Goal: Information Seeking & Learning: Learn about a topic

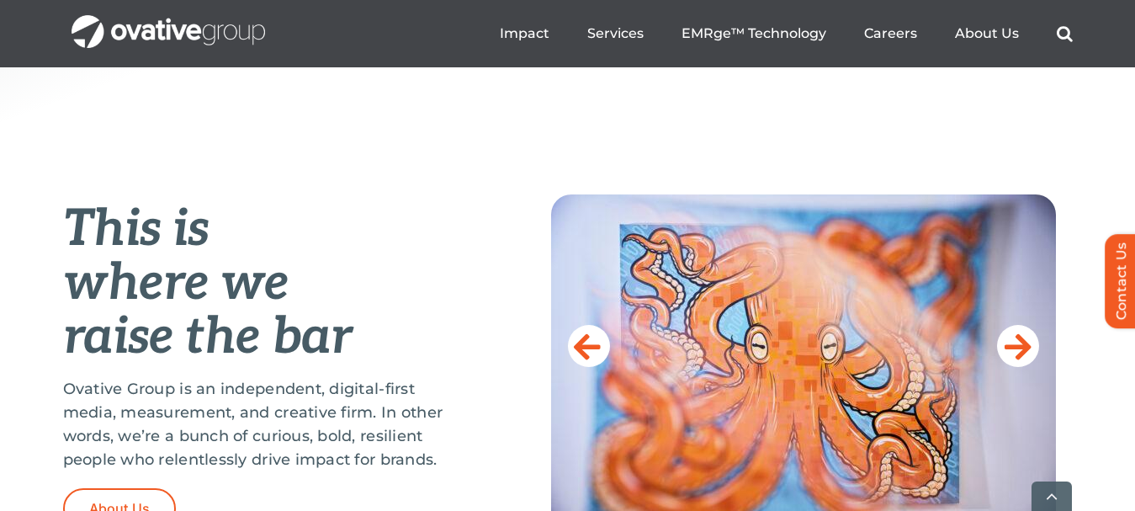
scroll to position [673, 0]
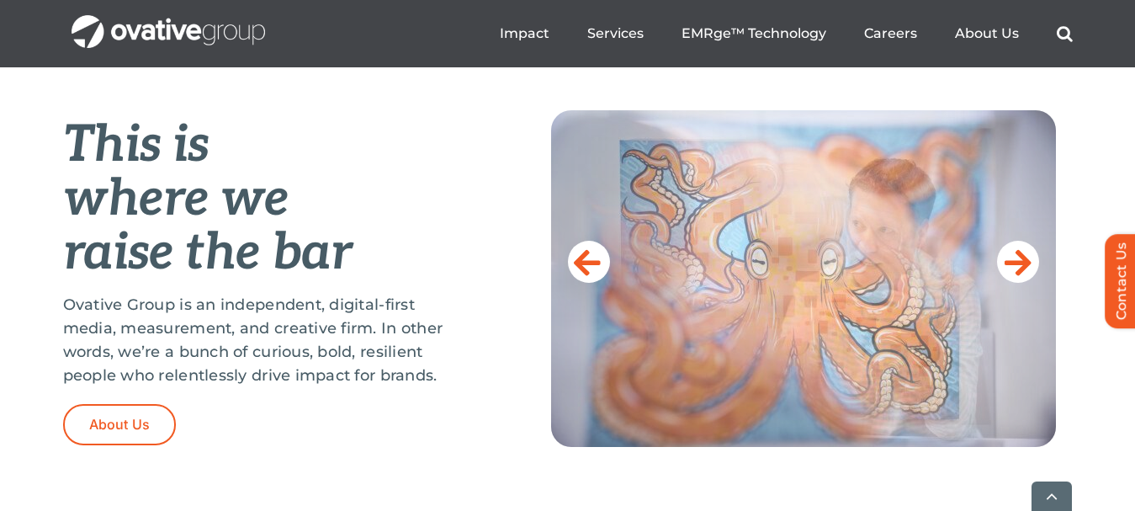
click at [245, 302] on p "Ovative Group is an independent, digital-first media, measurement, and creative…" at bounding box center [265, 340] width 404 height 94
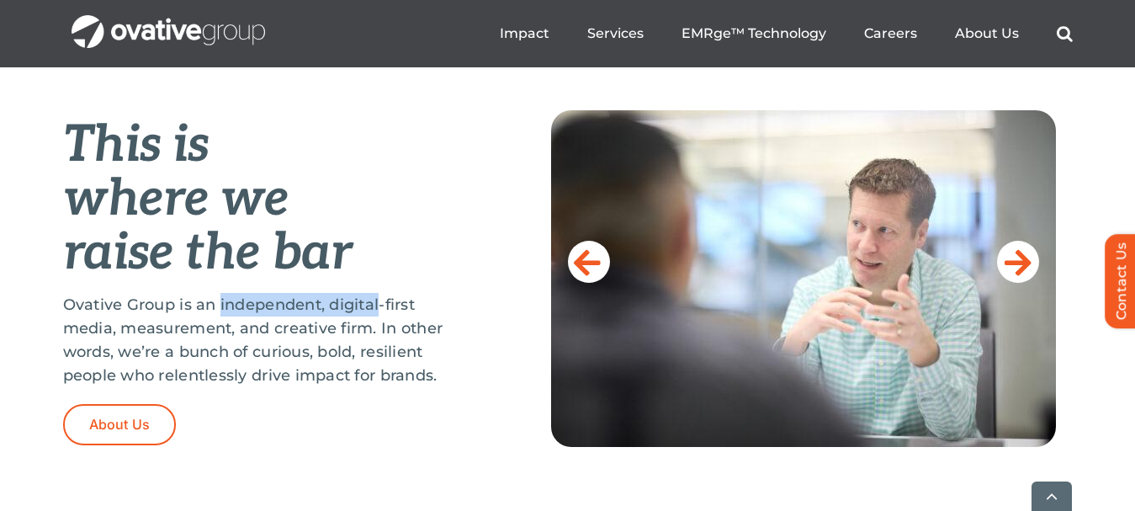
drag, startPoint x: 245, startPoint y: 302, endPoint x: 350, endPoint y: 301, distance: 105.2
click at [350, 301] on p "Ovative Group is an independent, digital-first media, measurement, and creative…" at bounding box center [265, 340] width 404 height 94
click at [366, 337] on p "Ovative Group is an independent, digital-first media, measurement, and creative…" at bounding box center [265, 340] width 404 height 94
click at [340, 299] on p "Ovative Group is an independent, digital-first media, measurement, and creative…" at bounding box center [265, 340] width 404 height 94
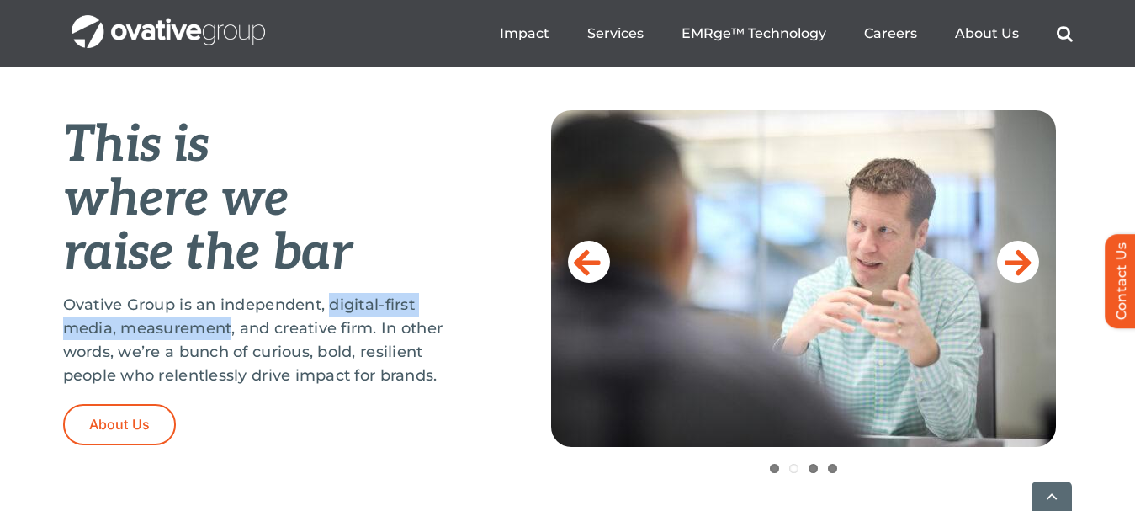
drag, startPoint x: 340, startPoint y: 299, endPoint x: 208, endPoint y: 331, distance: 135.9
click at [208, 331] on p "Ovative Group is an independent, digital-first media, measurement, and creative…" at bounding box center [265, 340] width 404 height 94
copy p "digital-first media, measurement"
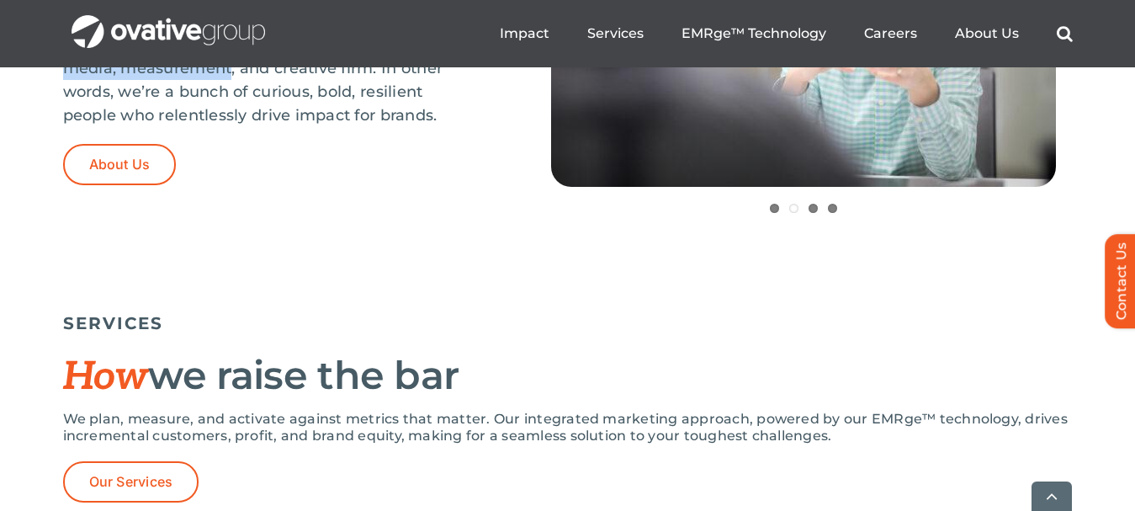
scroll to position [1010, 0]
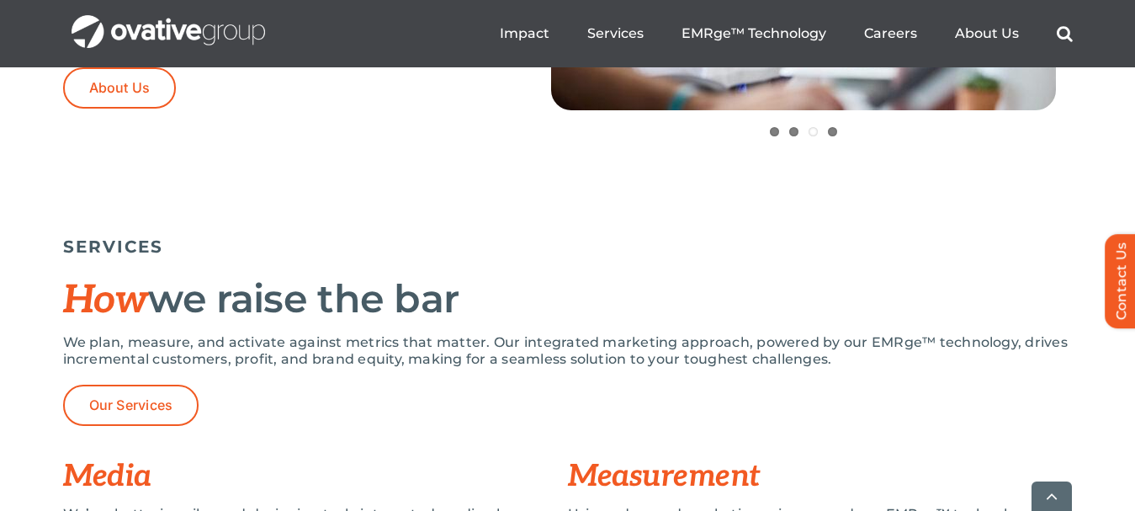
click at [870, 342] on p "We plan, measure, and activate against metrics that matter. Our integrated mark…" at bounding box center [568, 351] width 1010 height 34
drag, startPoint x: 870, startPoint y: 342, endPoint x: 971, endPoint y: 340, distance: 101.0
click at [971, 340] on p "We plan, measure, and activate against metrics that matter. Our integrated mark…" at bounding box center [568, 351] width 1010 height 34
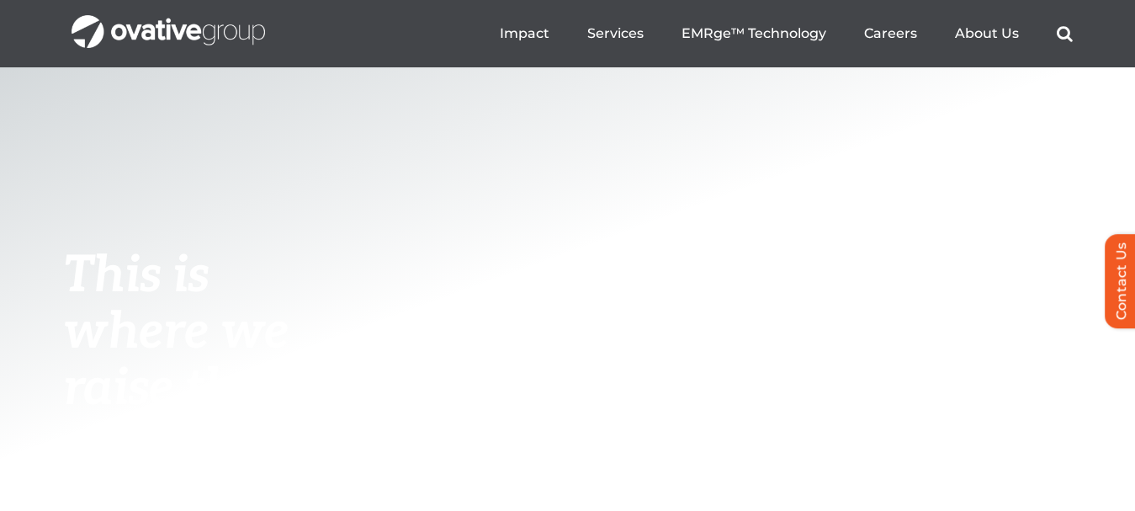
scroll to position [0, 0]
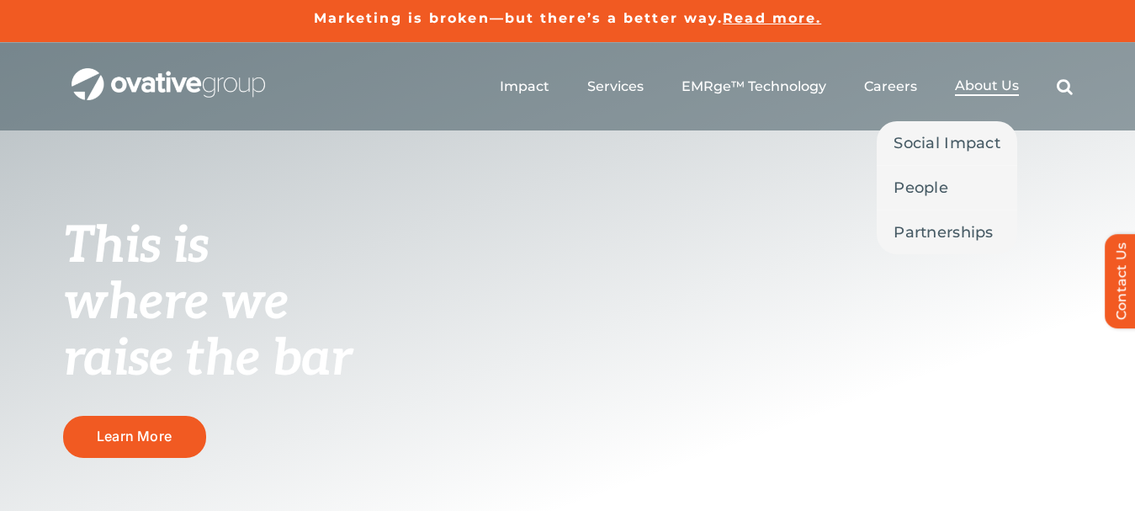
click at [986, 88] on span "About Us" at bounding box center [987, 85] width 64 height 17
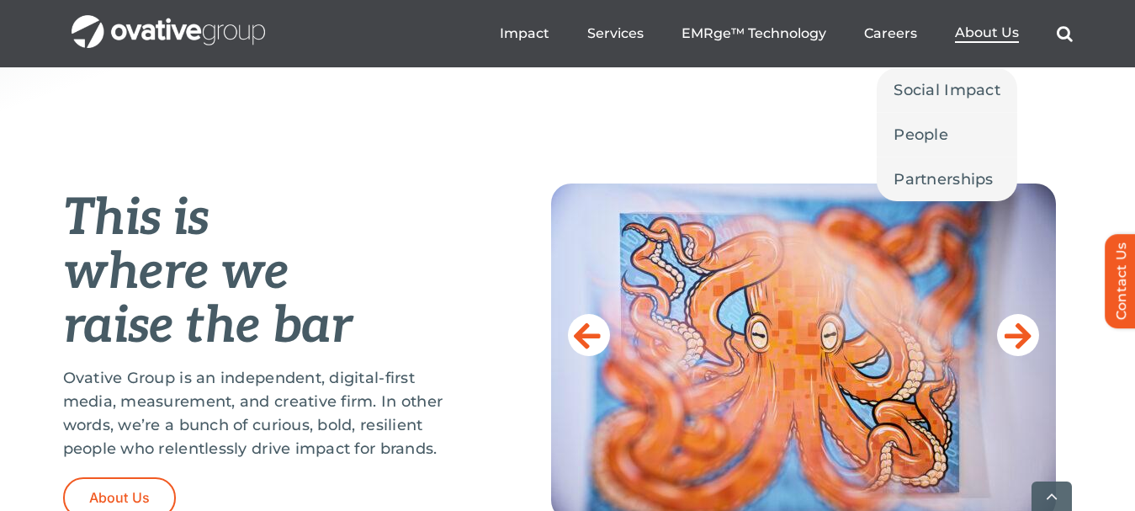
scroll to position [673, 0]
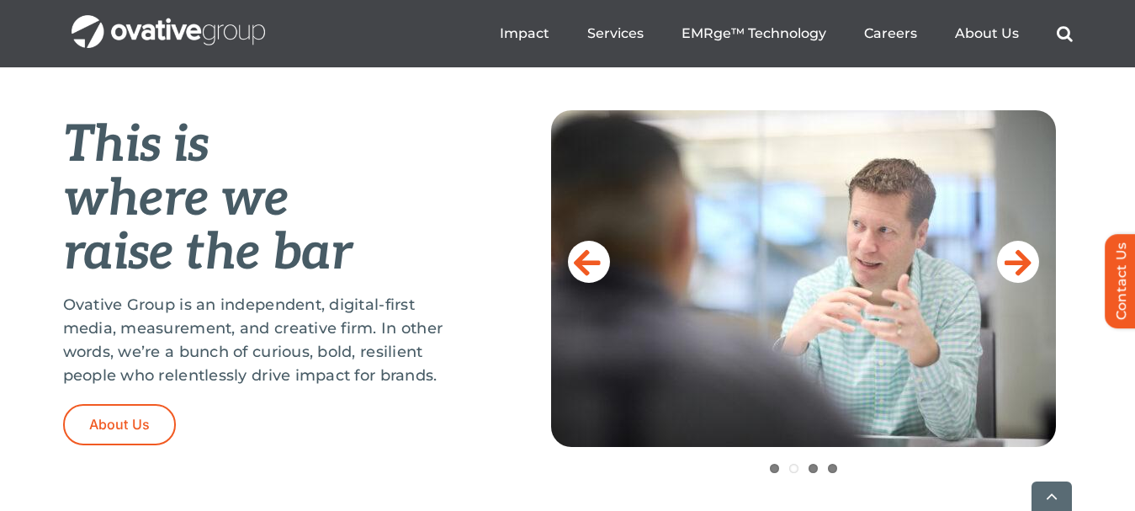
click at [334, 302] on p "Ovative Group is an independent, digital-first media, measurement, and creative…" at bounding box center [265, 340] width 404 height 94
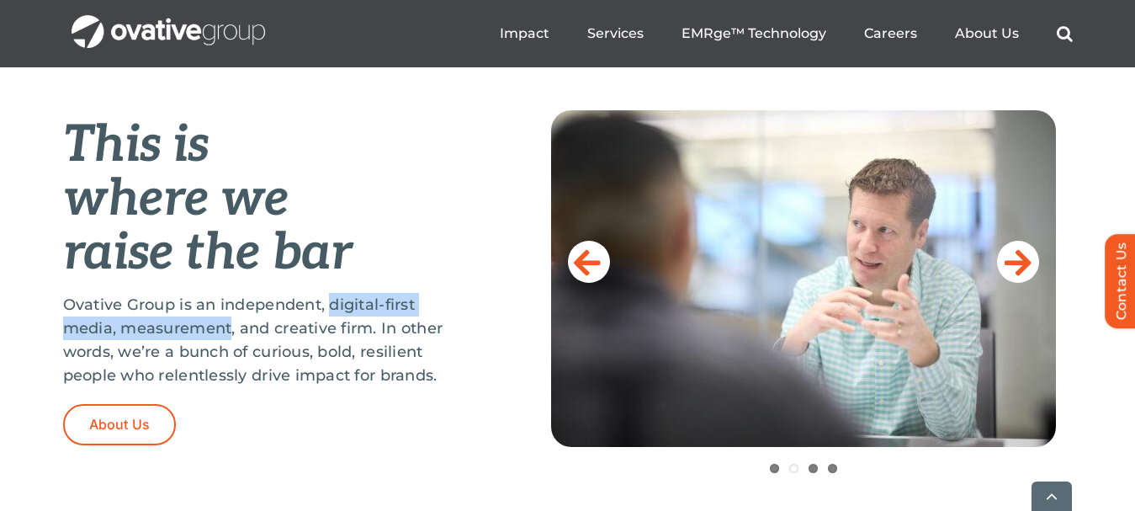
drag, startPoint x: 334, startPoint y: 302, endPoint x: 212, endPoint y: 321, distance: 123.5
click at [212, 321] on p "Ovative Group is an independent, digital-first media, measurement, and creative…" at bounding box center [265, 340] width 404 height 94
copy p "digital-first media, measurement"
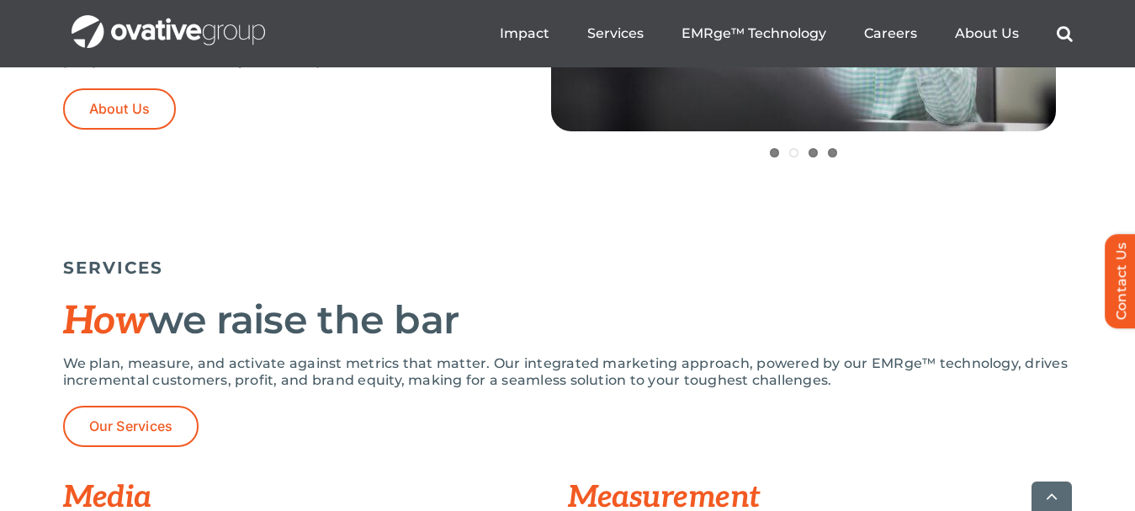
scroll to position [1010, 0]
